Goal: Find specific page/section: Find specific page/section

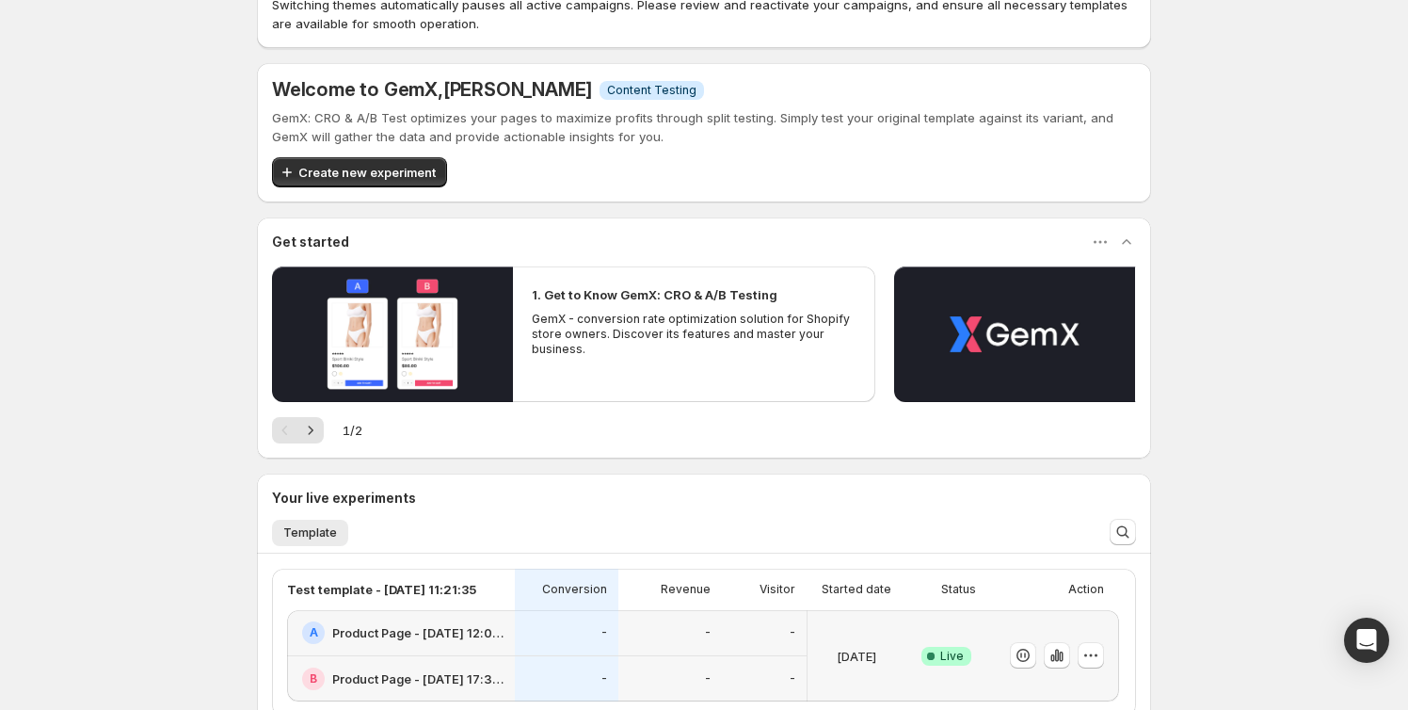
scroll to position [170, 0]
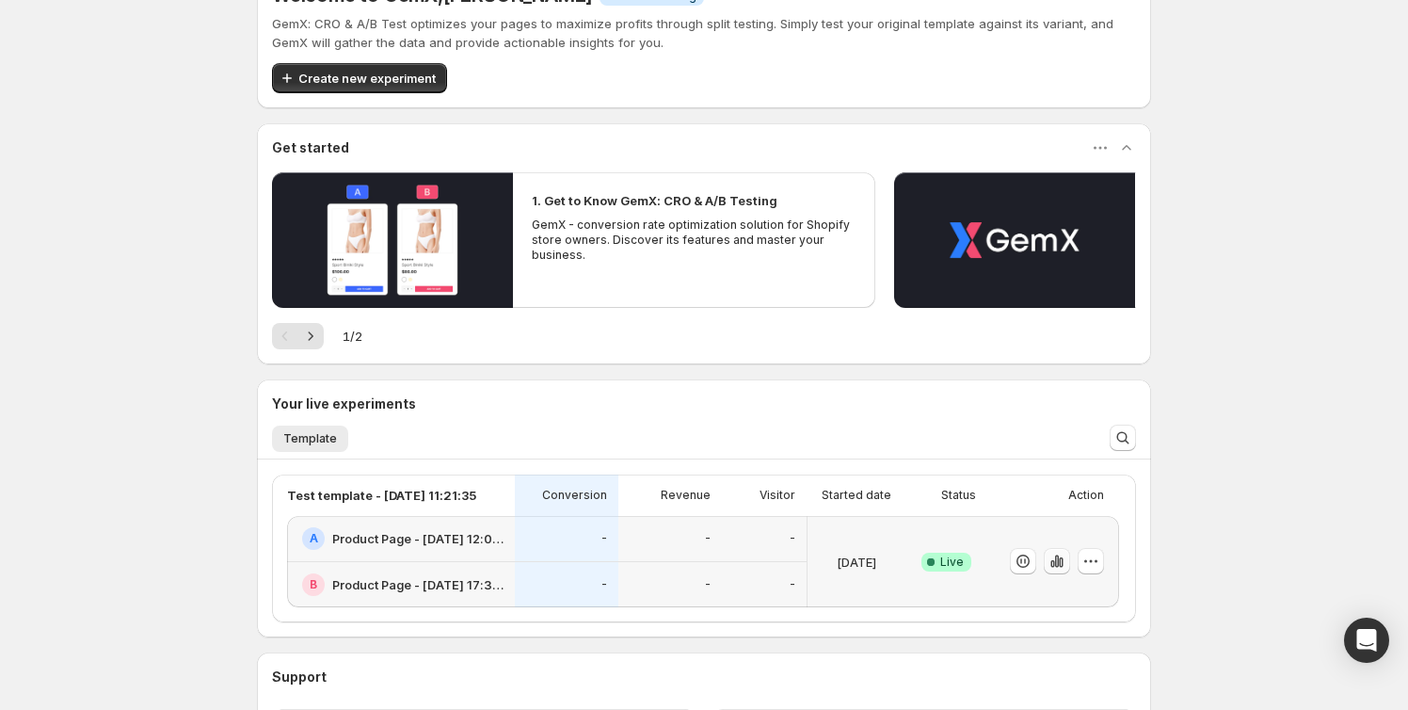
click at [1059, 560] on icon "button" at bounding box center [1057, 561] width 4 height 12
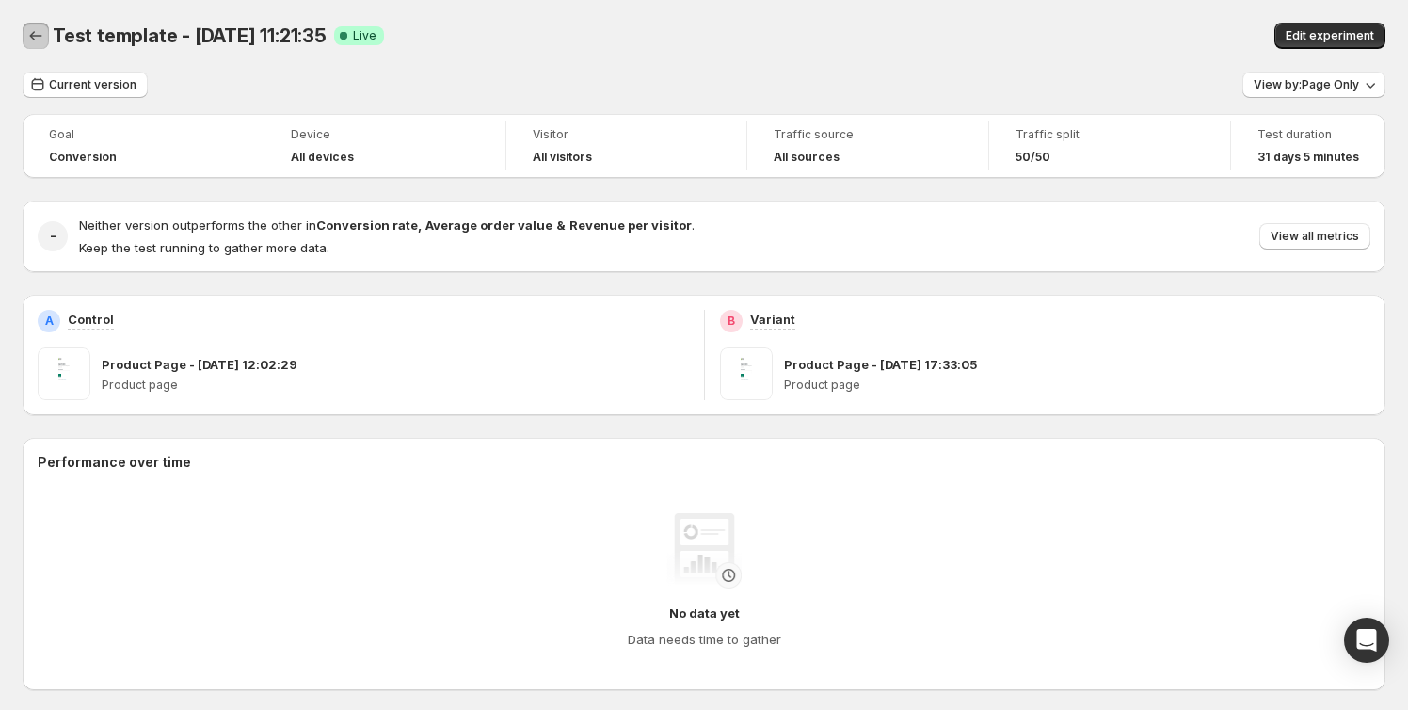
click at [38, 36] on icon "Back" at bounding box center [35, 35] width 19 height 19
